Goal: Transaction & Acquisition: Purchase product/service

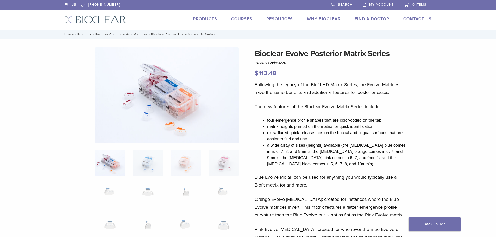
click at [377, 6] on span "My Account" at bounding box center [381, 5] width 24 height 4
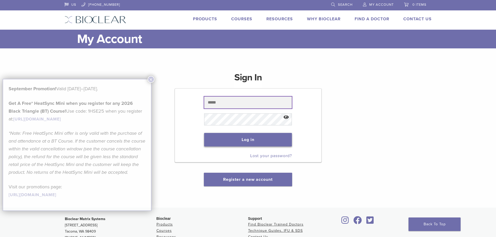
type input "**********"
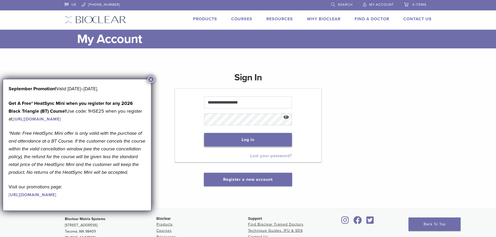
click at [268, 138] on button "Log in" at bounding box center [248, 140] width 88 height 14
click at [151, 80] on button "×" at bounding box center [151, 79] width 7 height 7
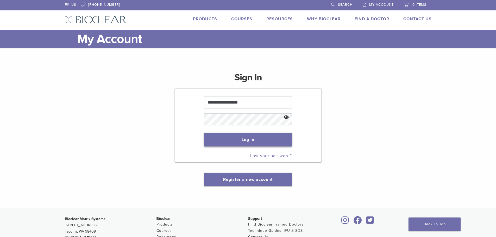
click at [252, 143] on button "Log in" at bounding box center [248, 140] width 88 height 14
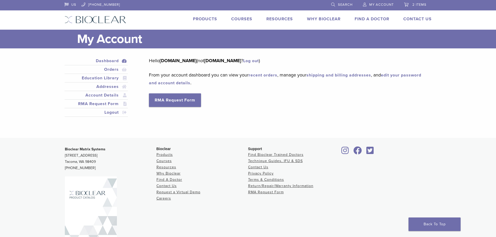
click at [263, 76] on link "recent orders" at bounding box center [263, 75] width 29 height 5
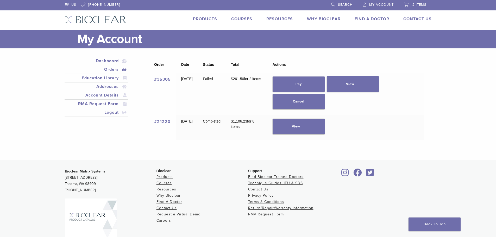
click at [413, 5] on span "2 items" at bounding box center [419, 5] width 14 height 4
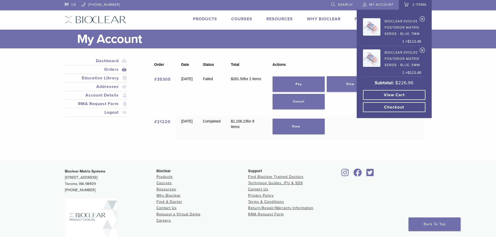
click at [402, 96] on link "View cart" at bounding box center [394, 95] width 62 height 10
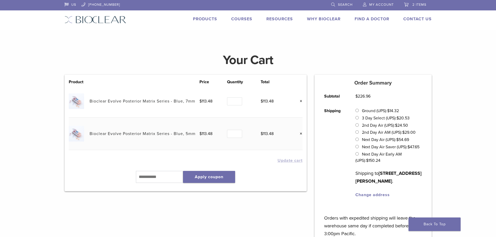
click at [301, 102] on link "×" at bounding box center [299, 101] width 7 height 7
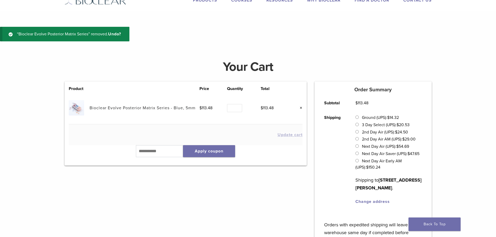
scroll to position [20, 0]
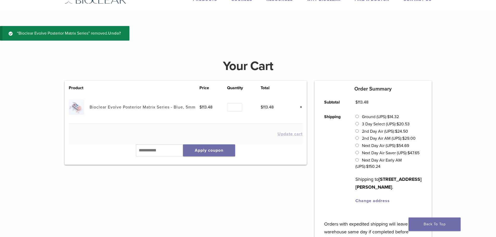
click at [120, 34] on link "Undo?" at bounding box center [114, 33] width 13 height 5
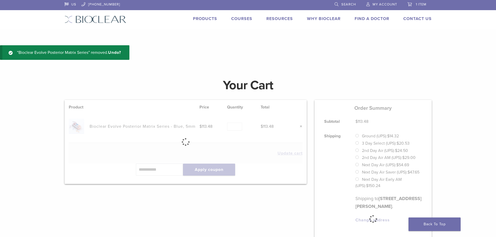
scroll to position [0, 0]
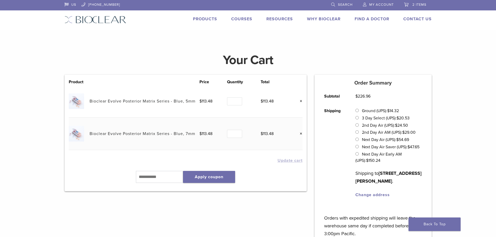
click at [205, 20] on link "Products" at bounding box center [205, 18] width 24 height 5
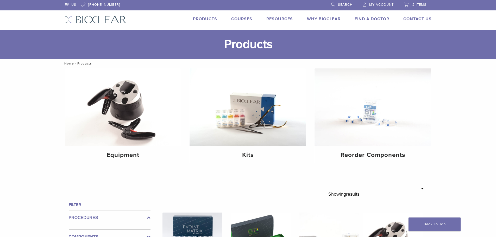
click at [345, 4] on span "Search" at bounding box center [345, 5] width 15 height 4
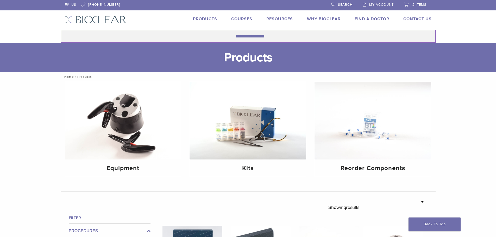
click at [264, 38] on input "Search for:" at bounding box center [248, 36] width 375 height 13
type input "**********"
click at [60, 29] on button "Search" at bounding box center [60, 29] width 0 height 0
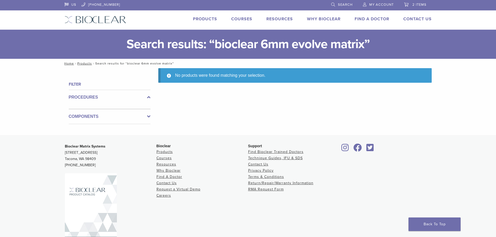
click at [335, 6] on link "Search" at bounding box center [341, 4] width 21 height 8
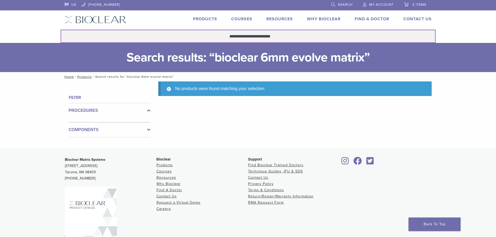
drag, startPoint x: 294, startPoint y: 41, endPoint x: 107, endPoint y: 20, distance: 188.5
click at [107, 20] on header "US [PHONE_NUMBER] Search My Account 2 items Cart × Bioclear Evolve Posterior Ma…" at bounding box center [248, 21] width 496 height 43
type input "*"
type input "******"
click at [60, 29] on button "Search" at bounding box center [60, 29] width 0 height 0
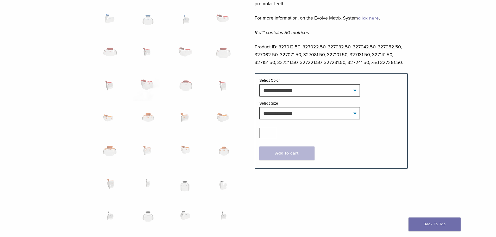
scroll to position [286, 0]
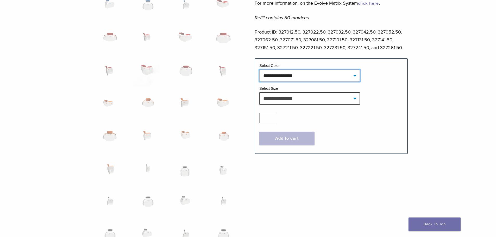
click at [352, 75] on select "**********" at bounding box center [309, 75] width 100 height 12
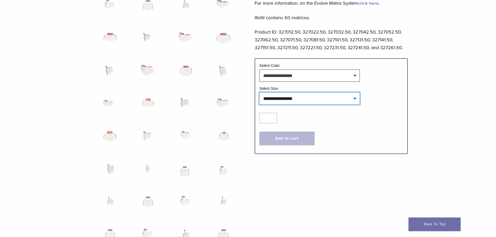
click at [351, 97] on select "**********" at bounding box center [309, 98] width 100 height 12
